Goal: Transaction & Acquisition: Obtain resource

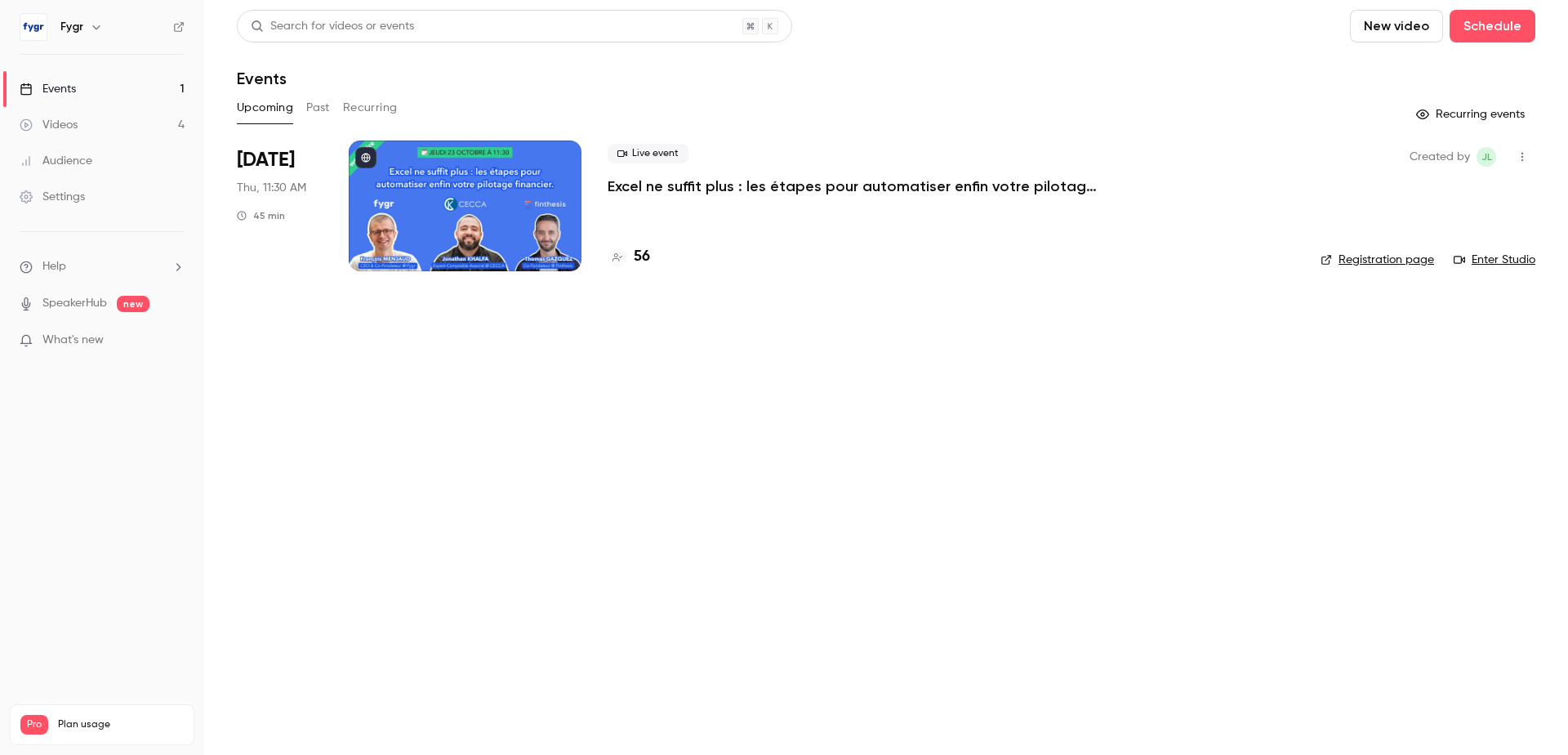
click at [402, 211] on div at bounding box center [465, 206] width 233 height 131
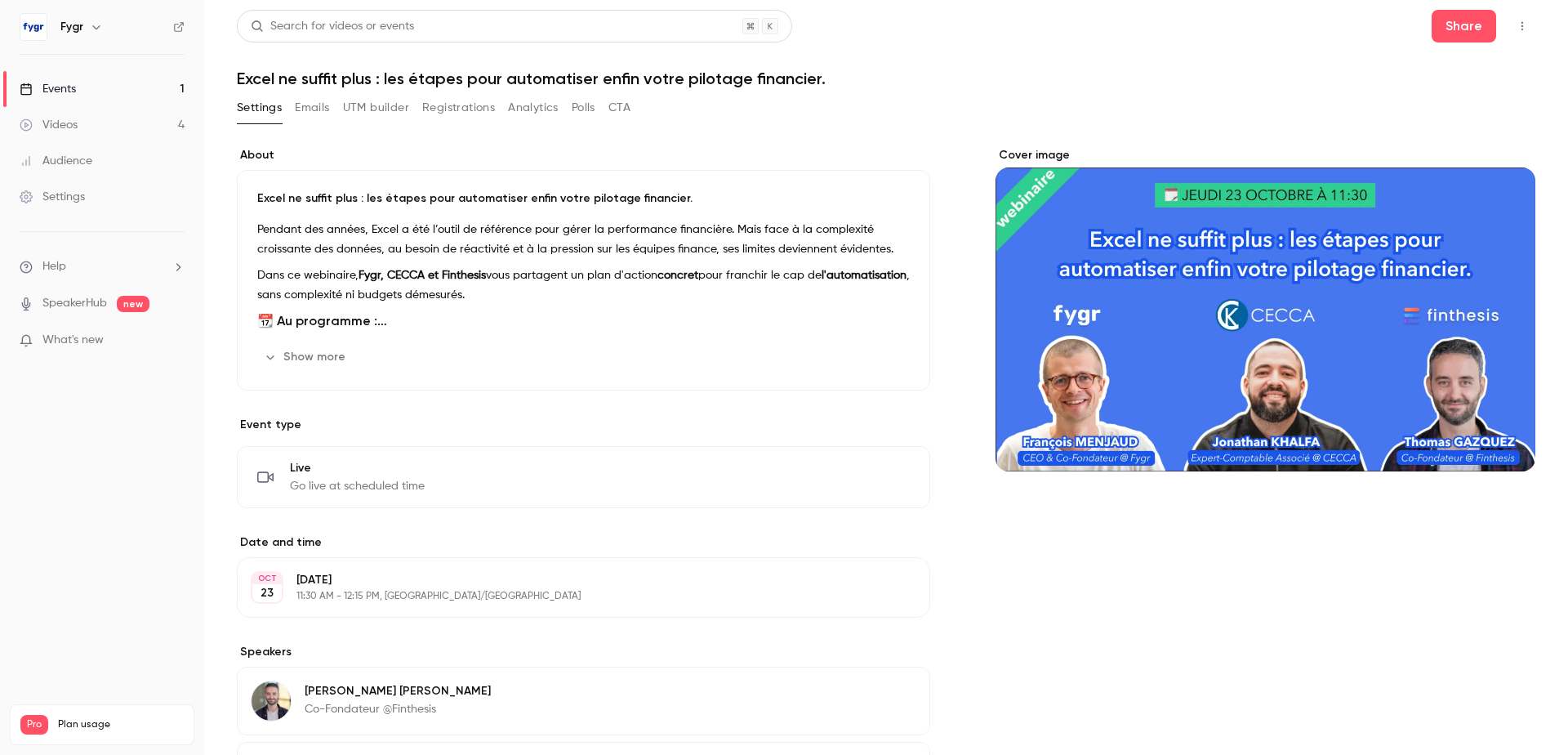
click at [481, 97] on button "Registrations" at bounding box center [458, 108] width 72 height 26
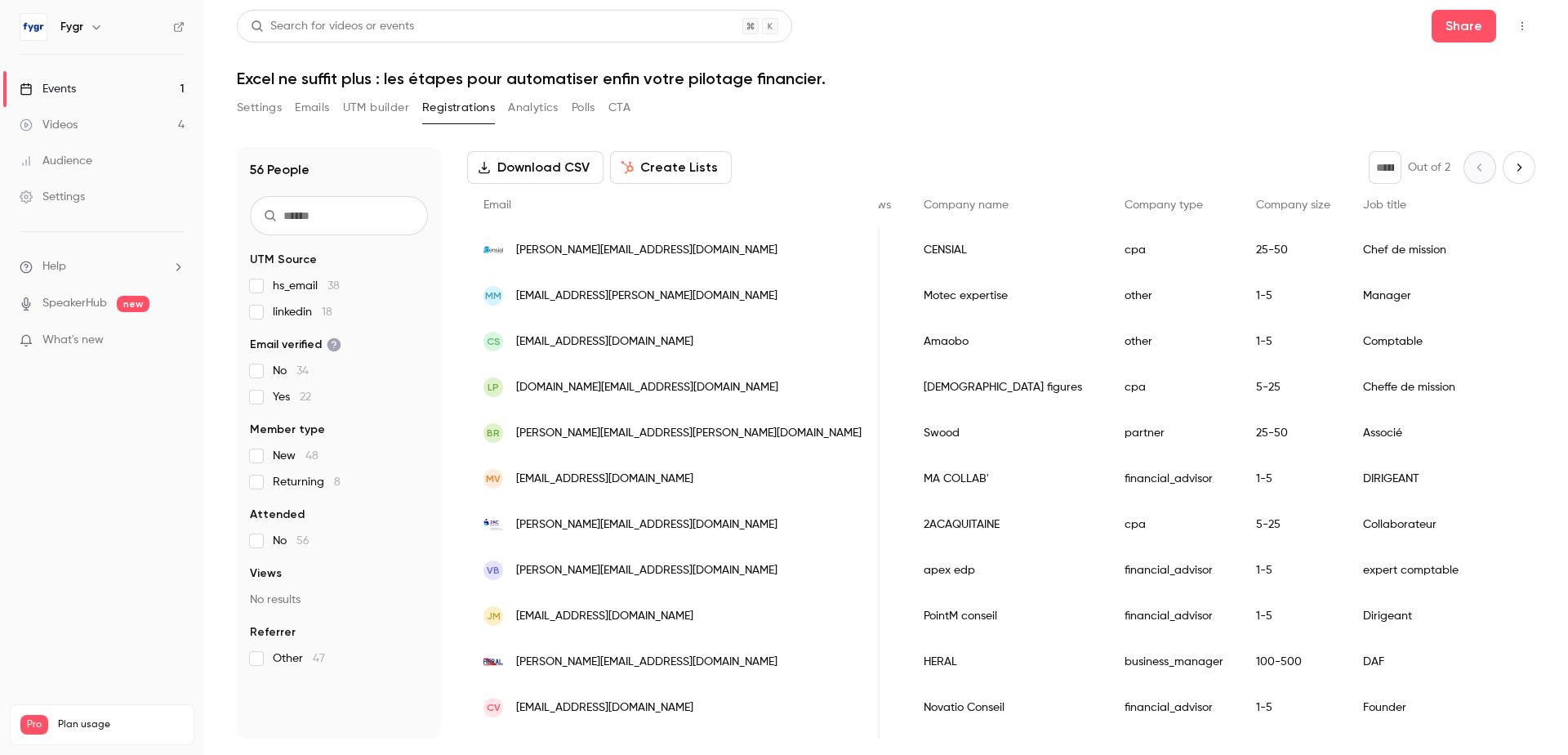
scroll to position [0, 1124]
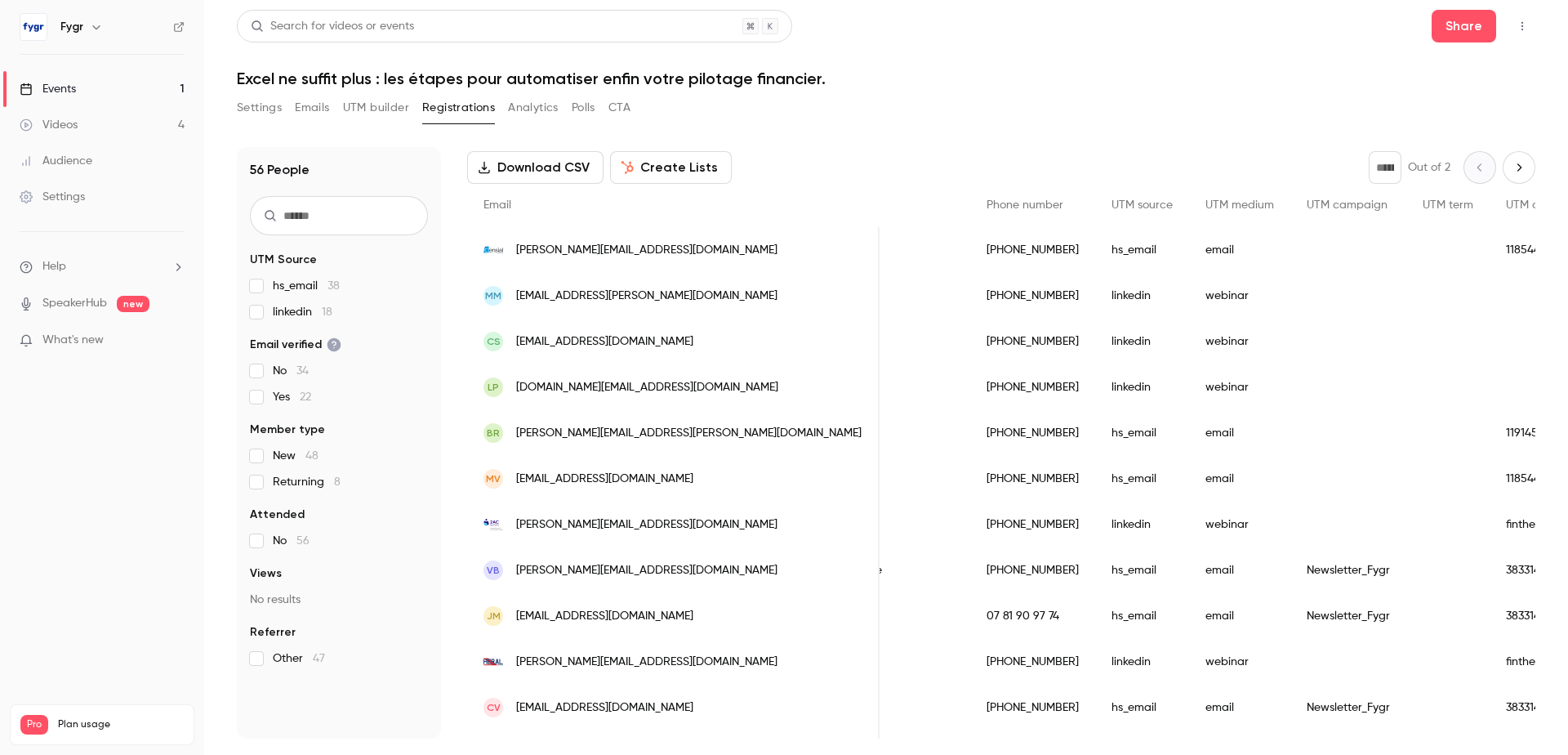
click at [530, 172] on button "Download CSV" at bounding box center [535, 167] width 136 height 32
click at [121, 87] on link "Events 1" at bounding box center [102, 88] width 204 height 36
